Goal: Information Seeking & Learning: Learn about a topic

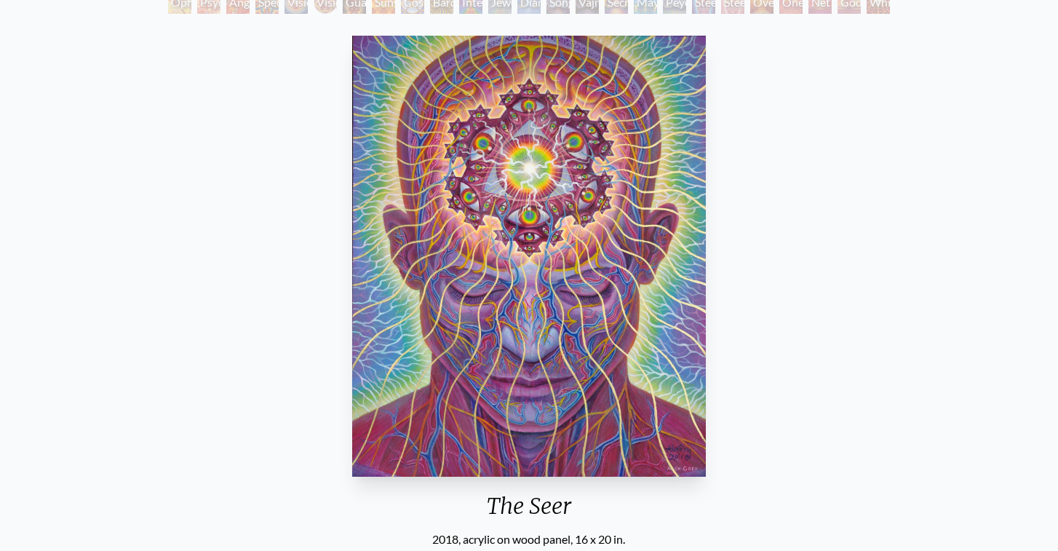
scroll to position [188, 0]
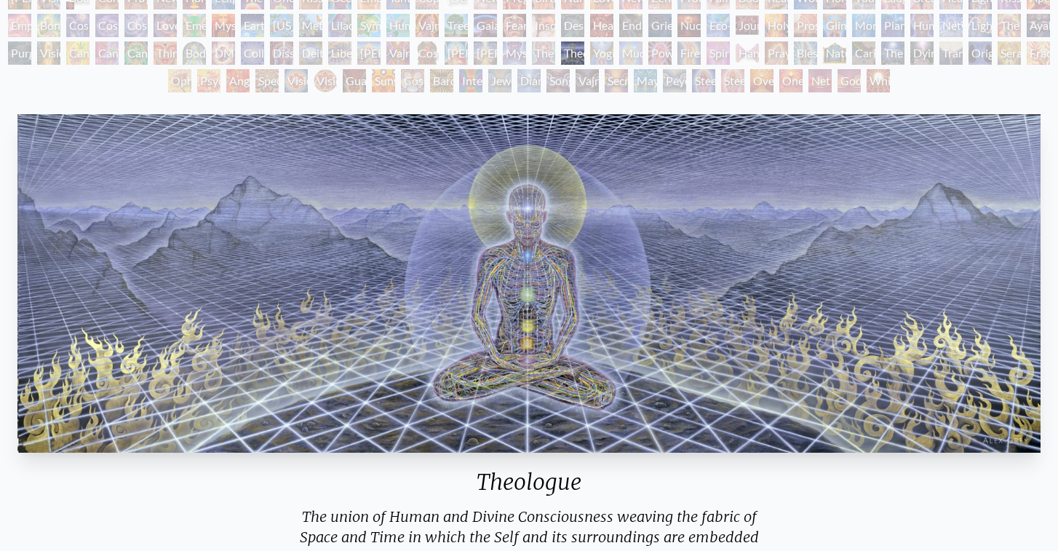
scroll to position [106, 0]
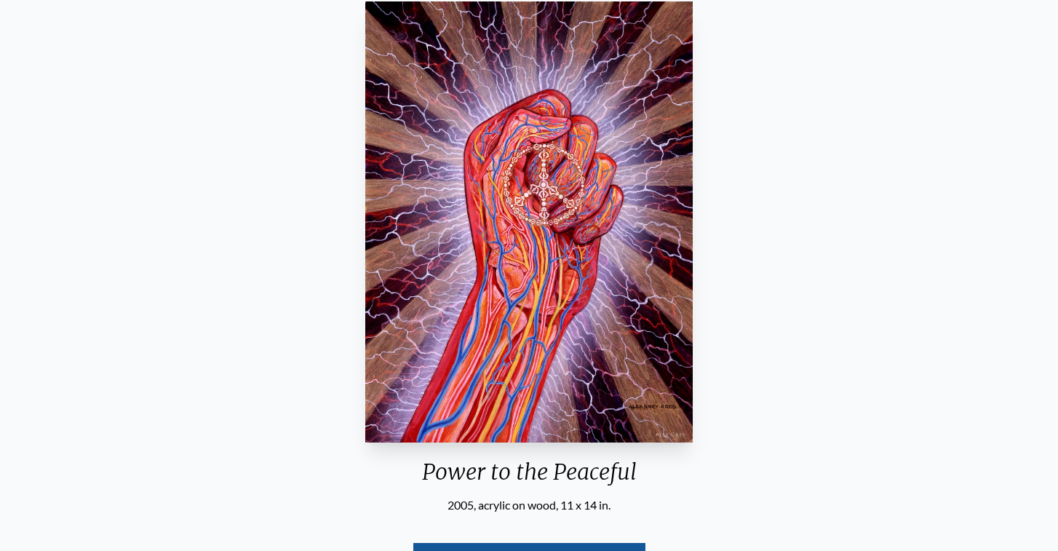
scroll to position [226, 0]
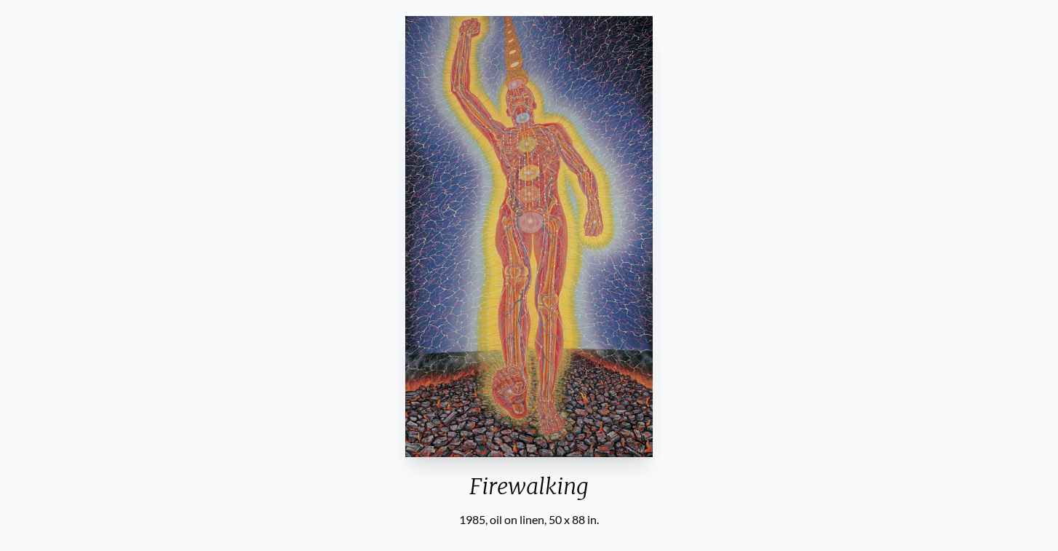
scroll to position [201, 0]
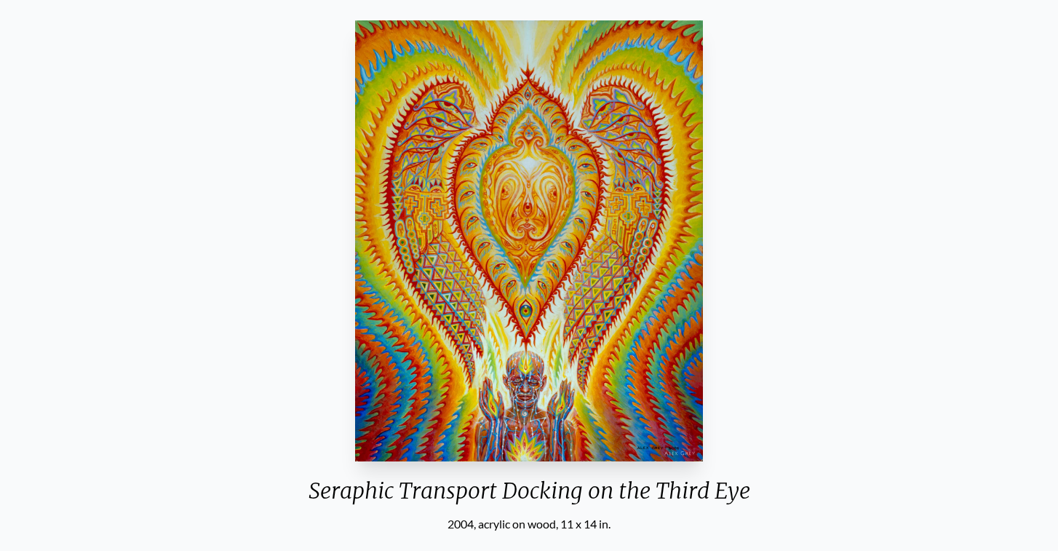
click at [861, 323] on div "Seraphic Transport Docking on the Third Eye 2004, acrylic on wood, 11 x 14 in. …" at bounding box center [529, 326] width 1035 height 623
